Goal: Task Accomplishment & Management: Complete application form

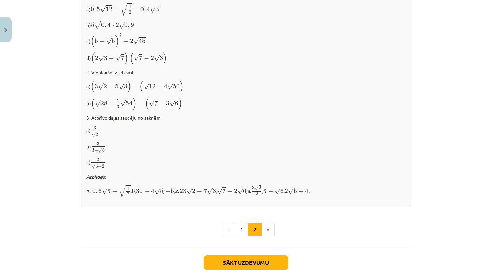
scroll to position [423, 0]
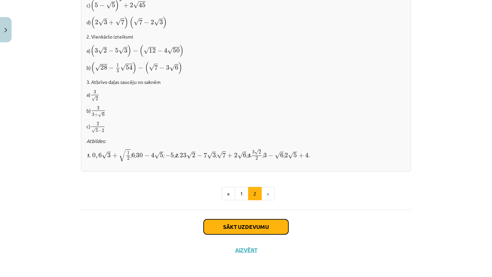
click at [275, 221] on button "Sākt uzdevumu" at bounding box center [246, 227] width 85 height 15
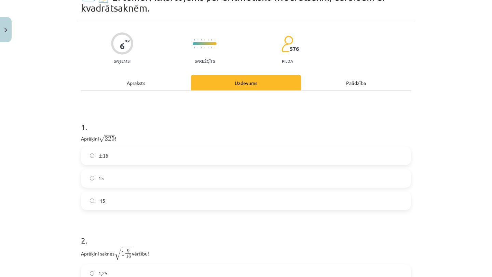
scroll to position [37, 0]
click at [228, 175] on label "15" at bounding box center [246, 178] width 329 height 17
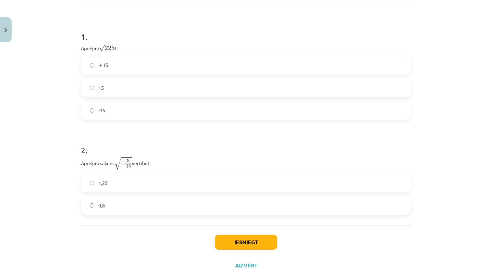
scroll to position [128, 0]
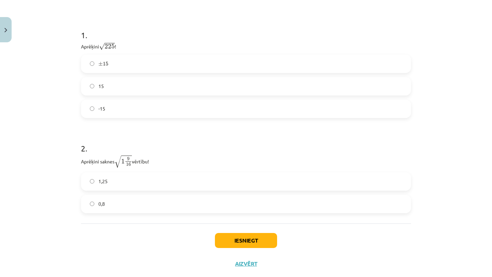
click at [160, 182] on label "1,25" at bounding box center [246, 181] width 329 height 17
click at [267, 240] on button "Iesniegt" at bounding box center [246, 240] width 62 height 15
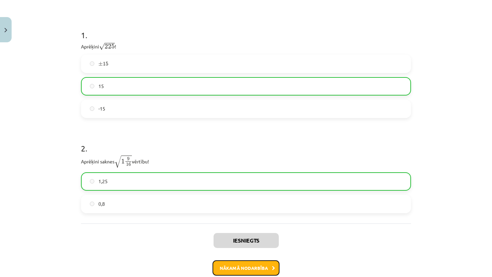
click at [260, 266] on button "Nākamā nodarbība" at bounding box center [245, 269] width 67 height 16
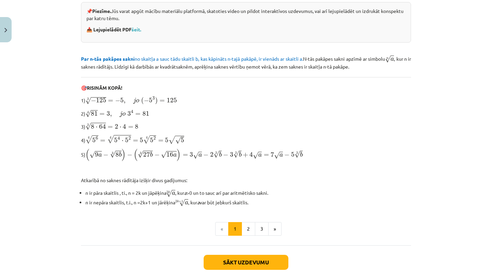
scroll to position [191, 0]
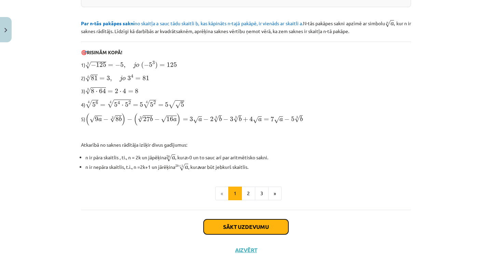
click at [236, 224] on button "Sākt uzdevumu" at bounding box center [246, 227] width 85 height 15
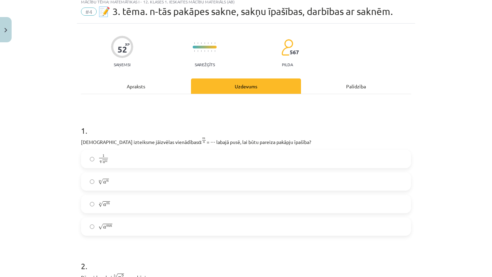
scroll to position [17, 0]
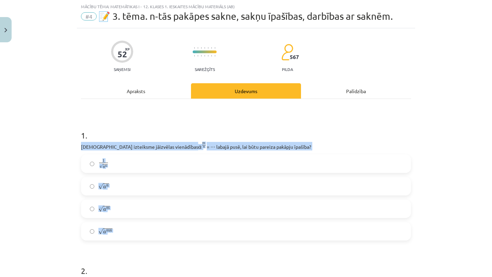
drag, startPoint x: 77, startPoint y: 147, endPoint x: 152, endPoint y: 243, distance: 122.1
click at [152, 243] on div "Mācību tēma: Matemātikas i - 12. klases 1. ieskaites mācību materiāls (ab) #4 📝…" at bounding box center [246, 138] width 492 height 277
copy div "[DEMOGRAPHIC_DATA] izteiksme jāizvēlas vienādības a m n a m n = ⋯ labajā pusē, …"
click at [151, 168] on label "1 n √ a m 1 a m n" at bounding box center [246, 163] width 329 height 17
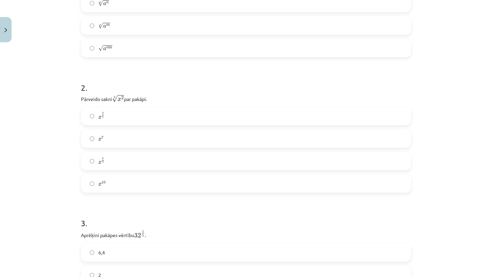
scroll to position [150, 0]
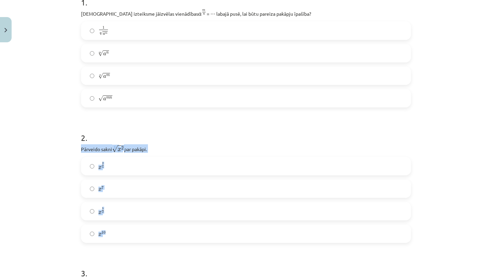
drag, startPoint x: 80, startPoint y: 150, endPoint x: 109, endPoint y: 236, distance: 90.8
click at [107, 149] on p "Pārveido sakni 5 √ x 2 x 2 5 par pakāpi." at bounding box center [246, 148] width 330 height 9
drag, startPoint x: 75, startPoint y: 149, endPoint x: 114, endPoint y: 236, distance: 95.4
click at [114, 236] on div "Mācību tēma: Matemātikas i - 12. klases 1. ieskaites mācību materiāls (ab) #4 📝…" at bounding box center [246, 138] width 492 height 277
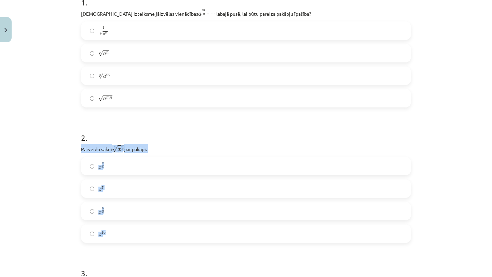
click at [102, 150] on p "Pārveido sakni 5 √ x 2 x 2 5 par pakāpi." at bounding box center [246, 148] width 330 height 9
drag, startPoint x: 77, startPoint y: 148, endPoint x: 134, endPoint y: 243, distance: 110.6
copy div "Pārveido sakni 5 √ x 2 x 2 5 par pakāpi. x 2 5 x 2 5 x 7 x 7 x 5 2 x 5 2 x 10"
click at [160, 168] on label "x 2 5 x 2 5" at bounding box center [246, 166] width 329 height 17
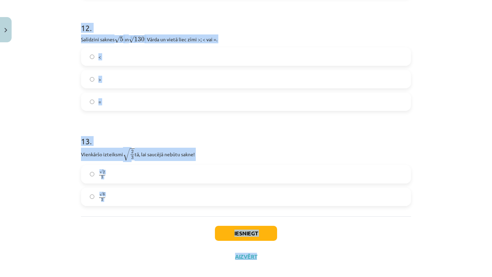
scroll to position [1501, 0]
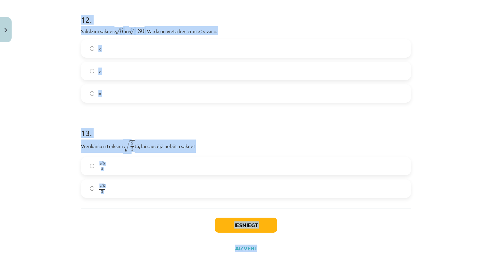
drag, startPoint x: 79, startPoint y: 105, endPoint x: 194, endPoint y: 277, distance: 206.6
click at [194, 277] on div "Mācību tēma: Matemātikas i - 12. klases 1. ieskaites mācību materiāls (ab) #4 📝…" at bounding box center [246, 138] width 492 height 277
copy div "Aprēķini pakāpes vērtību 32 1 5 32 1 5 . 6,4 2 4 . Aprēķini 4 1 2 4 1 2 . 2 4,5…"
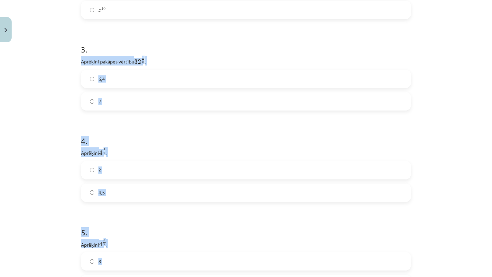
scroll to position [397, 0]
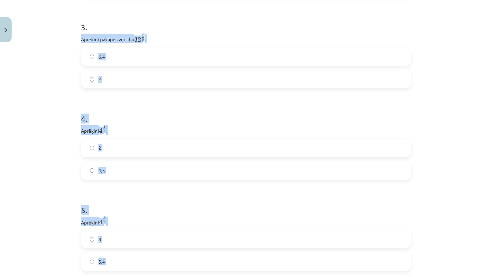
click at [47, 138] on div "Mācību tēma: Matemātikas i - 12. klases 1. ieskaites mācību materiāls (ab) #4 📝…" at bounding box center [246, 138] width 492 height 277
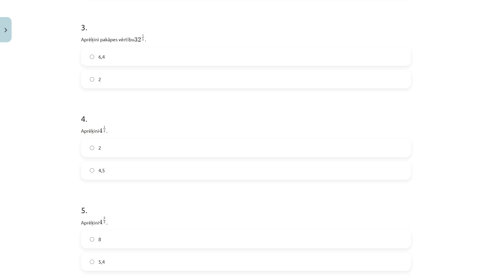
click at [95, 153] on label "2" at bounding box center [246, 148] width 329 height 17
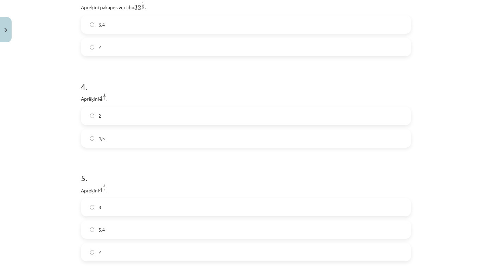
scroll to position [438, 0]
click at [107, 202] on label "8" at bounding box center [246, 198] width 329 height 17
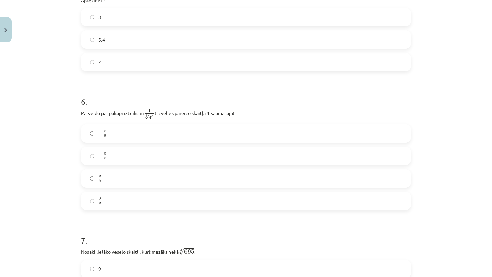
scroll to position [621, 0]
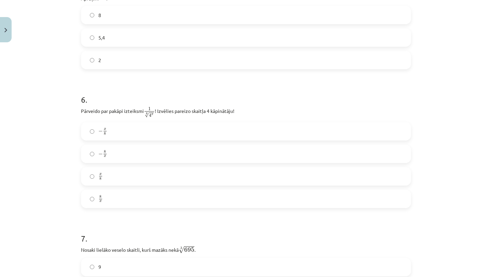
click at [146, 180] on label "x 8 x 8" at bounding box center [246, 176] width 329 height 17
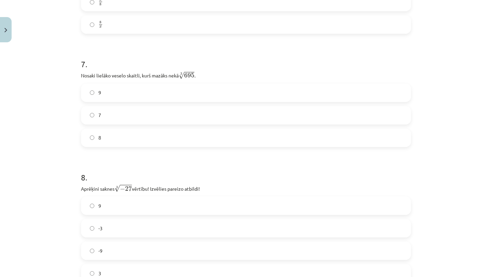
scroll to position [796, 0]
click at [133, 134] on label "8" at bounding box center [246, 137] width 329 height 17
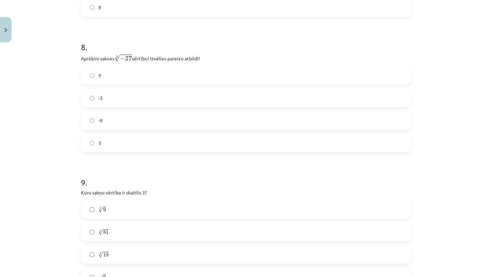
scroll to position [930, 0]
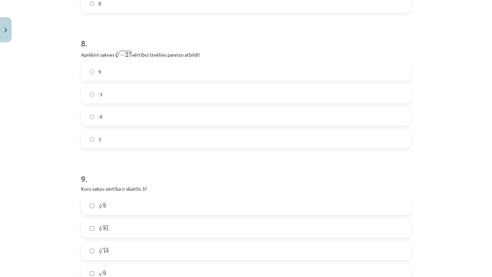
click at [120, 98] on label "-3" at bounding box center [246, 94] width 329 height 17
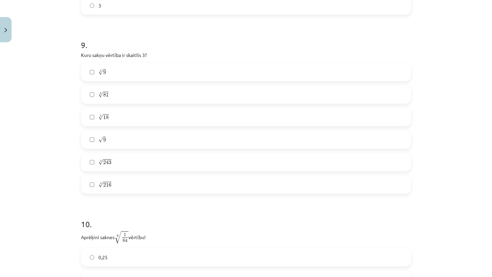
scroll to position [1064, 0]
click at [89, 92] on label "4 √ 81 81 4" at bounding box center [246, 93] width 329 height 17
click at [107, 139] on label "√ 9 9" at bounding box center [246, 138] width 329 height 17
click at [110, 161] on span "243" at bounding box center [107, 162] width 8 height 4
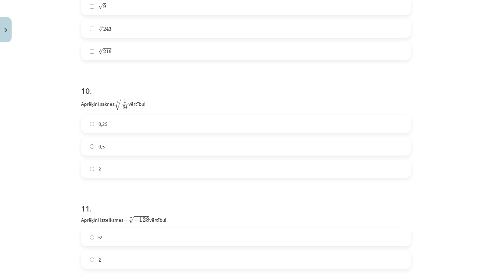
scroll to position [1200, 0]
click at [130, 171] on label "2" at bounding box center [246, 166] width 329 height 17
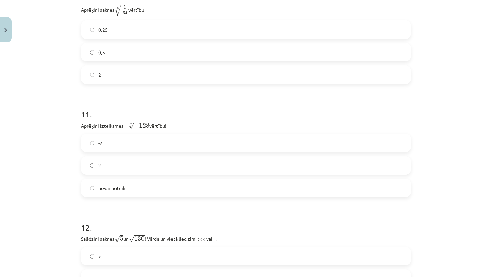
scroll to position [1309, 0]
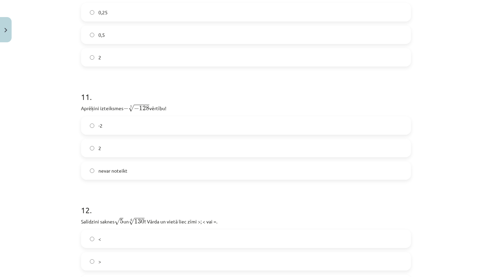
click at [112, 152] on label "2" at bounding box center [246, 148] width 329 height 17
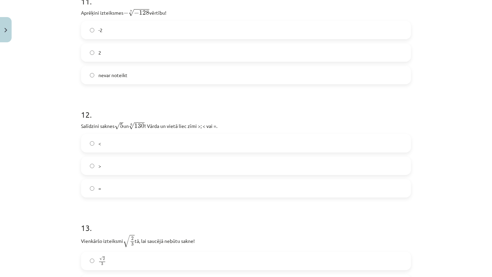
scroll to position [1408, 0]
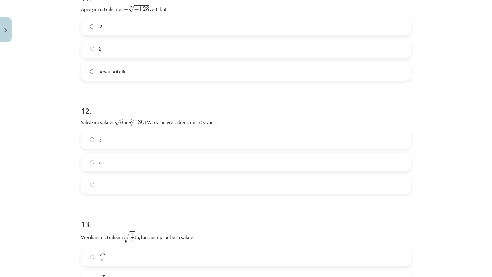
click at [115, 141] on label "<" at bounding box center [246, 139] width 329 height 17
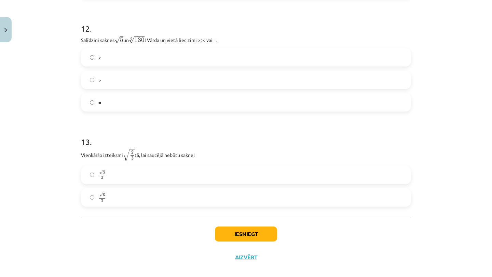
scroll to position [1501, 0]
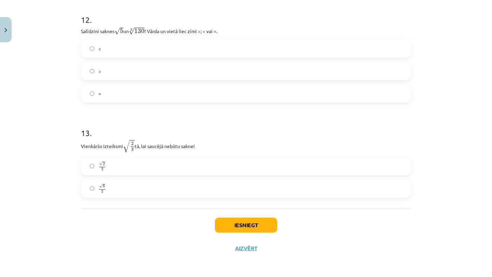
click at [149, 189] on label "√ 6 3 6 3" at bounding box center [246, 188] width 329 height 17
click at [243, 226] on button "Iesniegt" at bounding box center [246, 225] width 62 height 15
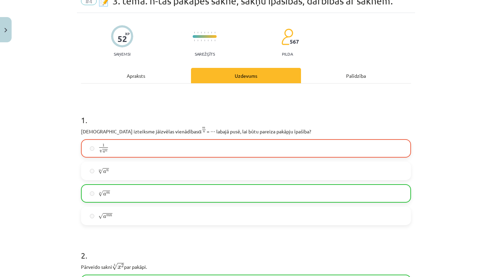
scroll to position [0, 0]
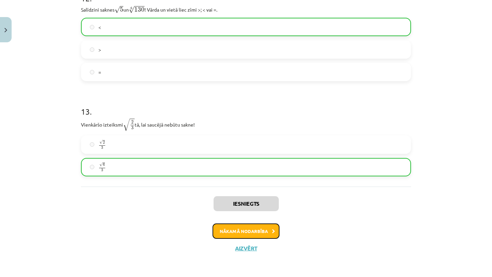
click at [245, 234] on button "Nākamā nodarbība" at bounding box center [245, 232] width 67 height 16
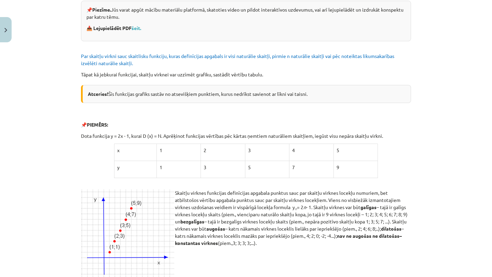
scroll to position [210, 0]
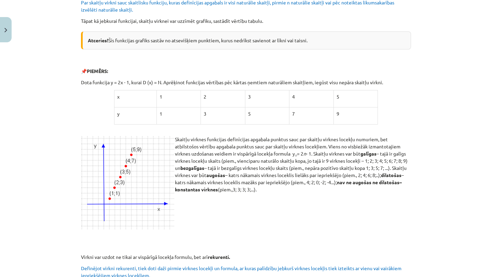
drag, startPoint x: 313, startPoint y: 153, endPoint x: 197, endPoint y: 167, distance: 116.3
click at [197, 167] on p "Skaitļu virknes funkcijas definīcijas apgabala punktus sauc par skaitļu virknes…" at bounding box center [246, 164] width 330 height 57
drag, startPoint x: 306, startPoint y: 166, endPoint x: 409, endPoint y: 165, distance: 102.1
click at [409, 165] on p "Skaitļu virknes funkcijas definīcijas apgabala punktus sauc par skaitļu virknes…" at bounding box center [246, 164] width 330 height 57
drag, startPoint x: 306, startPoint y: 165, endPoint x: 412, endPoint y: 165, distance: 105.6
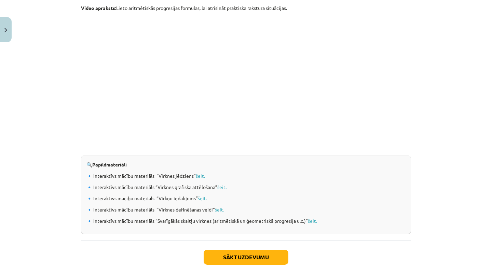
scroll to position [653, 0]
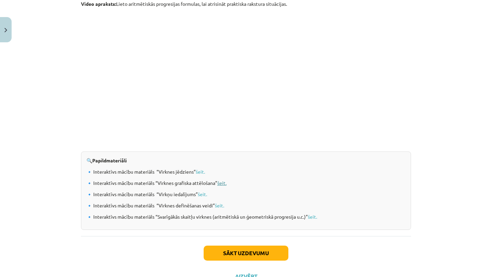
click at [223, 183] on link "šeit." at bounding box center [221, 183] width 9 height 6
click at [199, 173] on link "šeit." at bounding box center [200, 172] width 9 height 6
click at [312, 217] on link "šeit." at bounding box center [312, 217] width 9 height 6
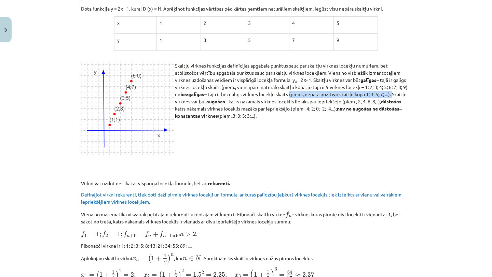
scroll to position [680, 0]
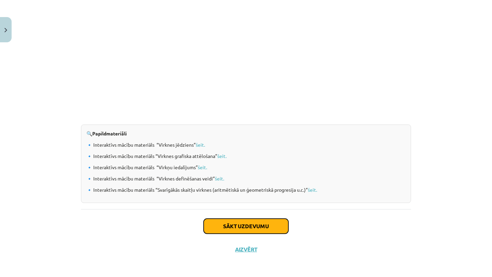
click at [249, 227] on button "Sākt uzdevumu" at bounding box center [246, 226] width 85 height 15
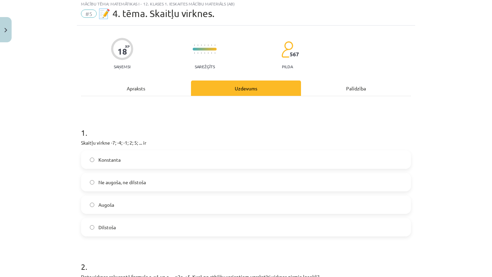
scroll to position [17, 0]
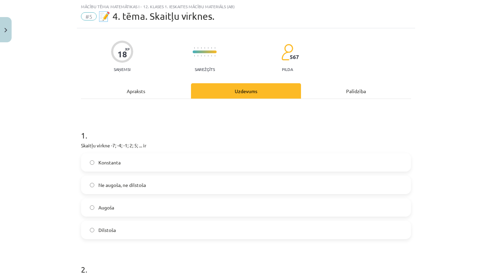
click at [115, 207] on label "Augoša" at bounding box center [246, 207] width 329 height 17
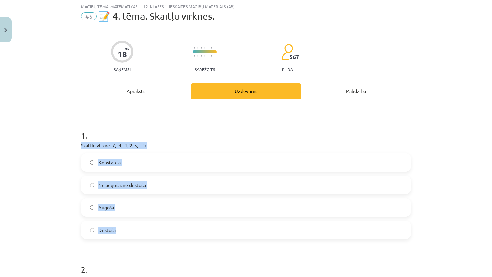
drag, startPoint x: 79, startPoint y: 146, endPoint x: 126, endPoint y: 233, distance: 99.2
copy div "Skaitļu virkne -7; -4; -1; 2; 5; ... ir Konstanta Ne augoša, ne dilstoša Augoša…"
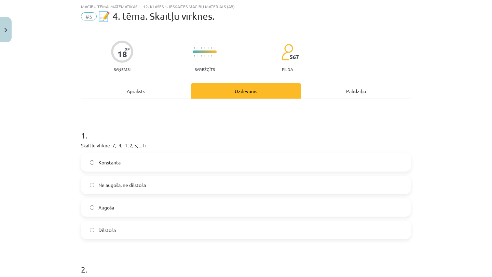
click at [206, 263] on h1 "2 ." at bounding box center [246, 263] width 330 height 21
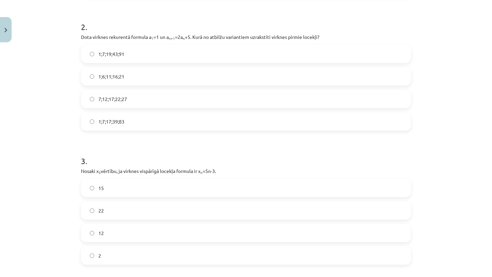
scroll to position [260, 0]
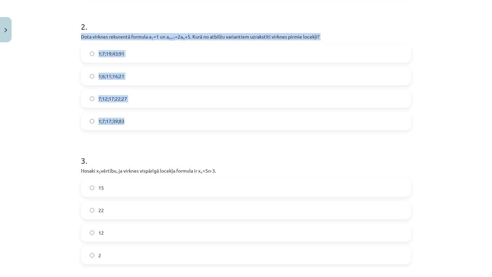
drag, startPoint x: 79, startPoint y: 35, endPoint x: 141, endPoint y: 129, distance: 113.0
click at [141, 129] on div "18 XP Saņemsi Sarežģīts 567 pilda Apraksts Uzdevums Palīdzība 1 . Skaitļu virkn…" at bounding box center [246, 258] width 338 height 947
copy div "Dota virknes rekurentā formula a 1 =1 un a n+1 =2a n +5. Kurā no atbilžu varian…"
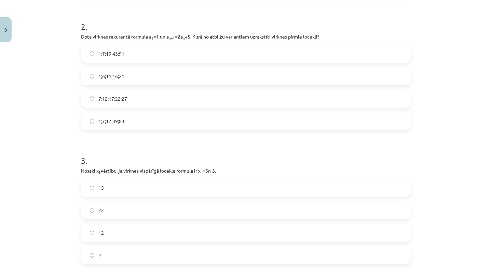
click at [152, 54] on label "1;7;19;43;91" at bounding box center [246, 53] width 329 height 17
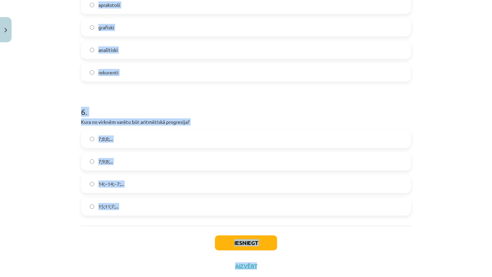
scroll to position [732, 0]
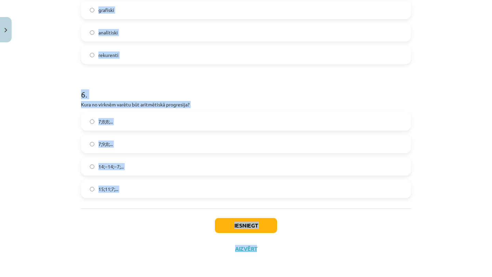
drag, startPoint x: 78, startPoint y: 105, endPoint x: 173, endPoint y: 277, distance: 196.3
click at [173, 277] on div "Mācību tēma: Matemātikas i - 12. klases 1. ieskaites mācību materiāls (ab) #5 📝…" at bounding box center [246, 138] width 492 height 277
copy div "Nosaki x 3 vērtību, ja virknes vispārīgā locekļa formula ir x n =5n-3. 15 22 12…"
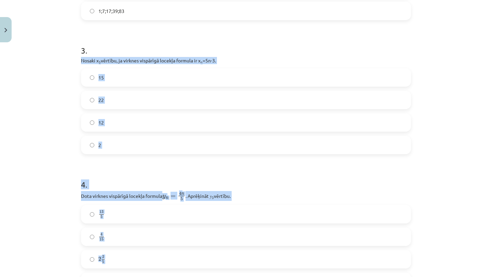
scroll to position [350, 0]
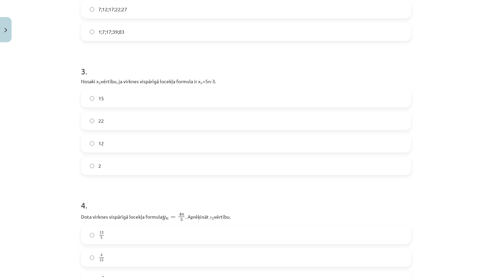
click at [148, 139] on label "12" at bounding box center [246, 143] width 329 height 17
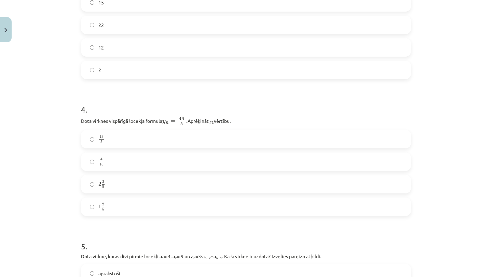
scroll to position [494, 0]
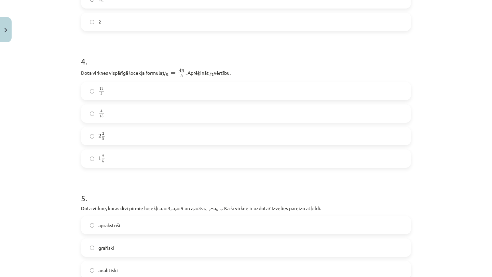
click at [135, 135] on label "2 2 5 2 2 5" at bounding box center [246, 136] width 329 height 17
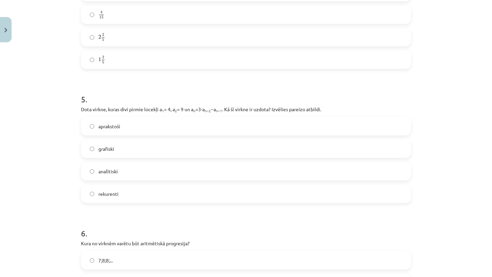
scroll to position [614, 0]
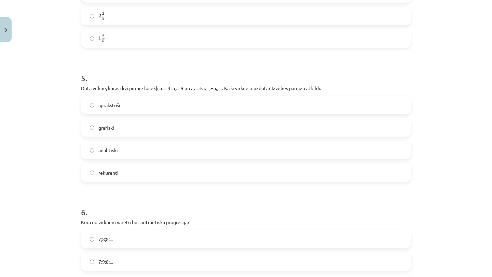
click at [129, 168] on label "rekurenti" at bounding box center [246, 172] width 329 height 17
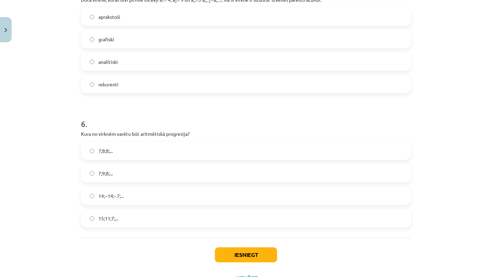
scroll to position [732, 0]
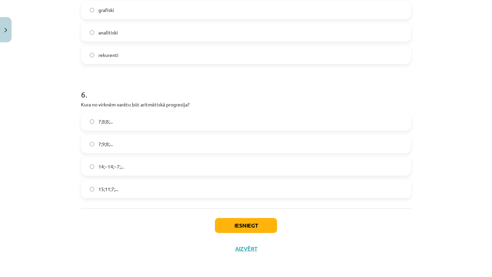
click at [128, 188] on label "15;11;7;..." at bounding box center [246, 189] width 329 height 17
click at [242, 218] on button "Iesniegt" at bounding box center [246, 225] width 62 height 15
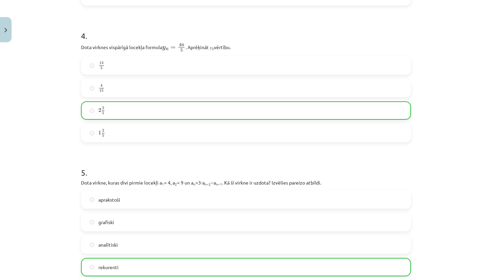
scroll to position [754, 0]
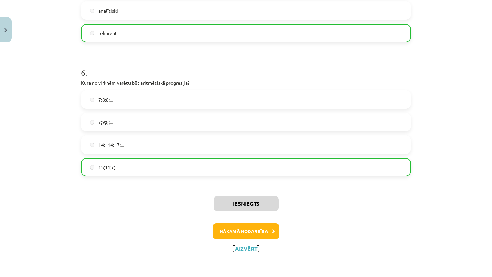
click at [247, 246] on button "Aizvērt" at bounding box center [246, 249] width 26 height 7
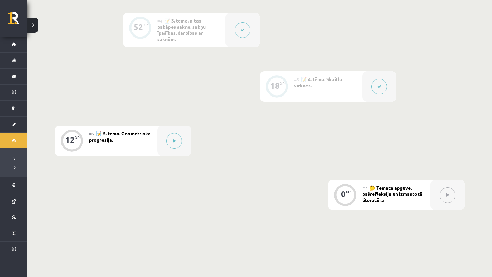
scroll to position [381, 0]
click at [383, 84] on button at bounding box center [379, 86] width 16 height 16
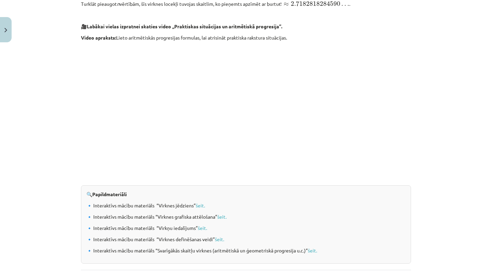
scroll to position [702, 0]
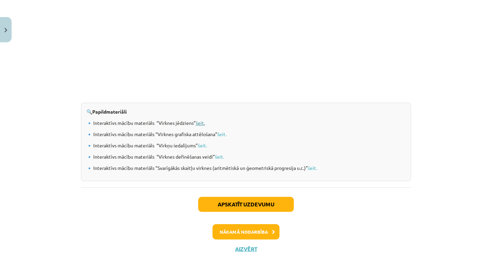
click at [198, 122] on link "šeit." at bounding box center [200, 123] width 9 height 6
click at [247, 247] on button "Aizvērt" at bounding box center [246, 249] width 26 height 7
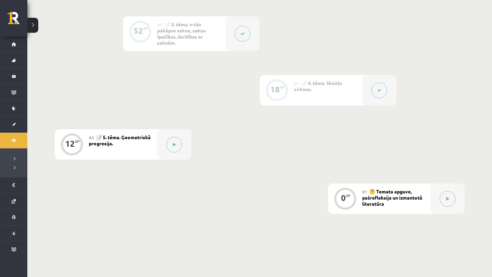
scroll to position [378, 0]
click at [175, 147] on button at bounding box center [174, 143] width 16 height 16
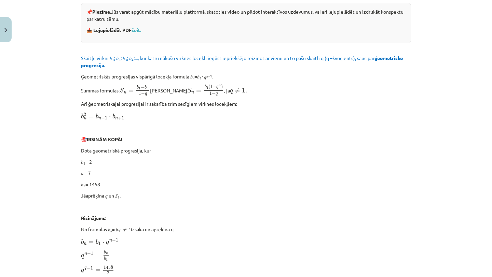
scroll to position [0, 0]
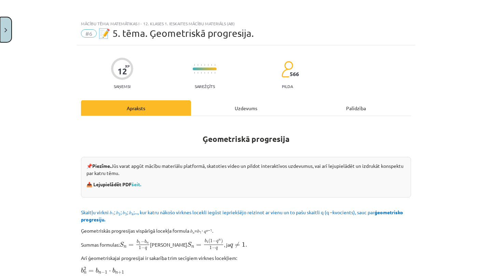
click at [8, 29] on button "Close" at bounding box center [6, 29] width 12 height 25
